Goal: Navigation & Orientation: Find specific page/section

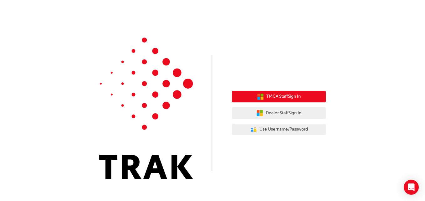
click at [285, 97] on span "TMCA Staff Sign In" at bounding box center [283, 96] width 34 height 7
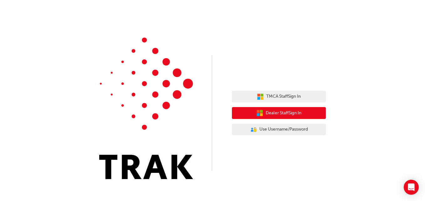
click at [272, 115] on span "Dealer Staff Sign In" at bounding box center [284, 112] width 36 height 7
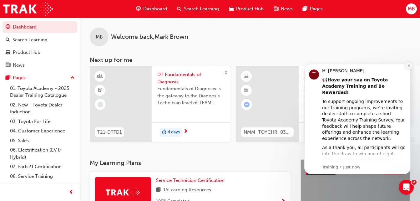
click at [408, 64] on icon "Dismiss notification" at bounding box center [408, 65] width 3 height 3
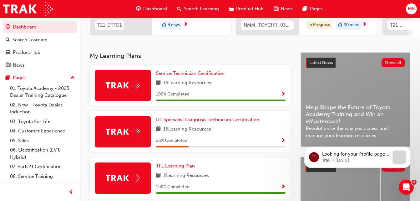
scroll to position [107, 0]
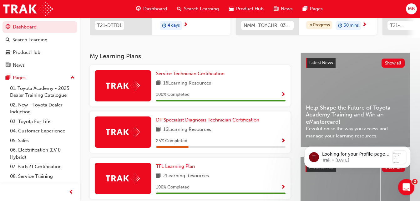
click at [408, 182] on div "Open Intercom Messenger" at bounding box center [405, 186] width 21 height 21
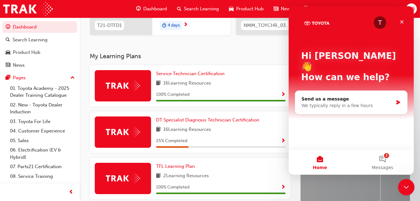
scroll to position [0, 0]
click at [384, 157] on button "2 Messages" at bounding box center [382, 161] width 63 height 25
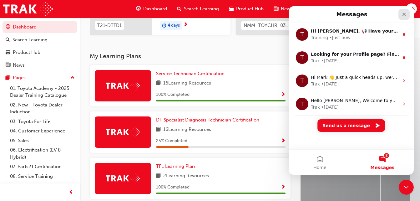
click at [403, 17] on icon "Close" at bounding box center [404, 14] width 5 height 5
